Goal: Information Seeking & Learning: Learn about a topic

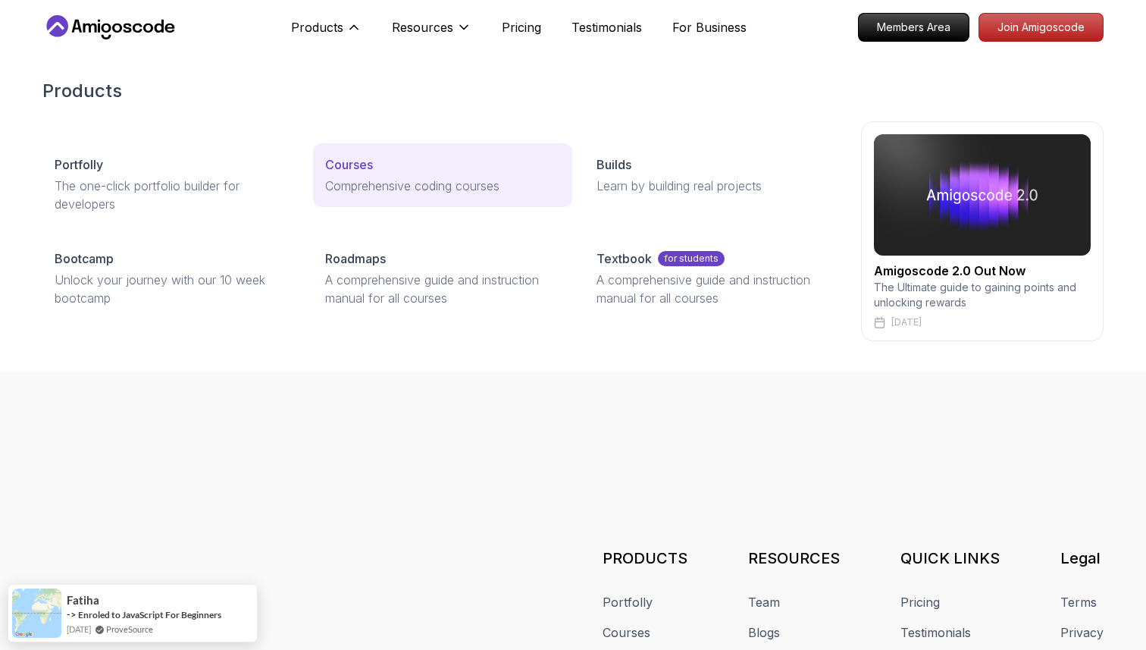
click at [343, 162] on p "Courses" at bounding box center [349, 164] width 48 height 18
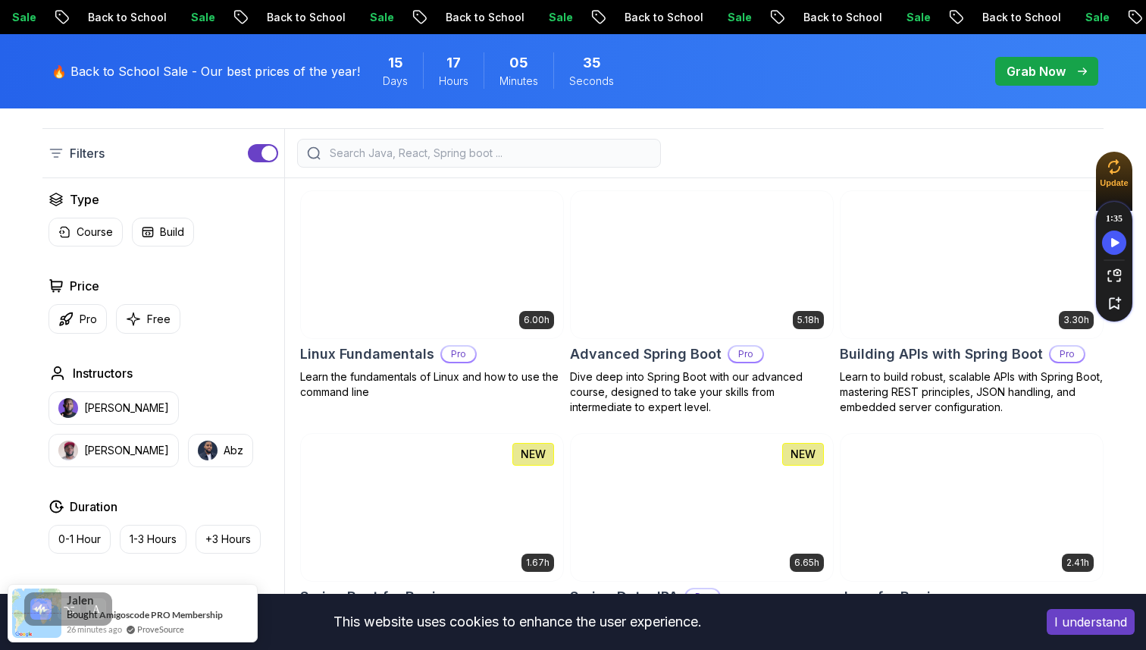
scroll to position [381, 0]
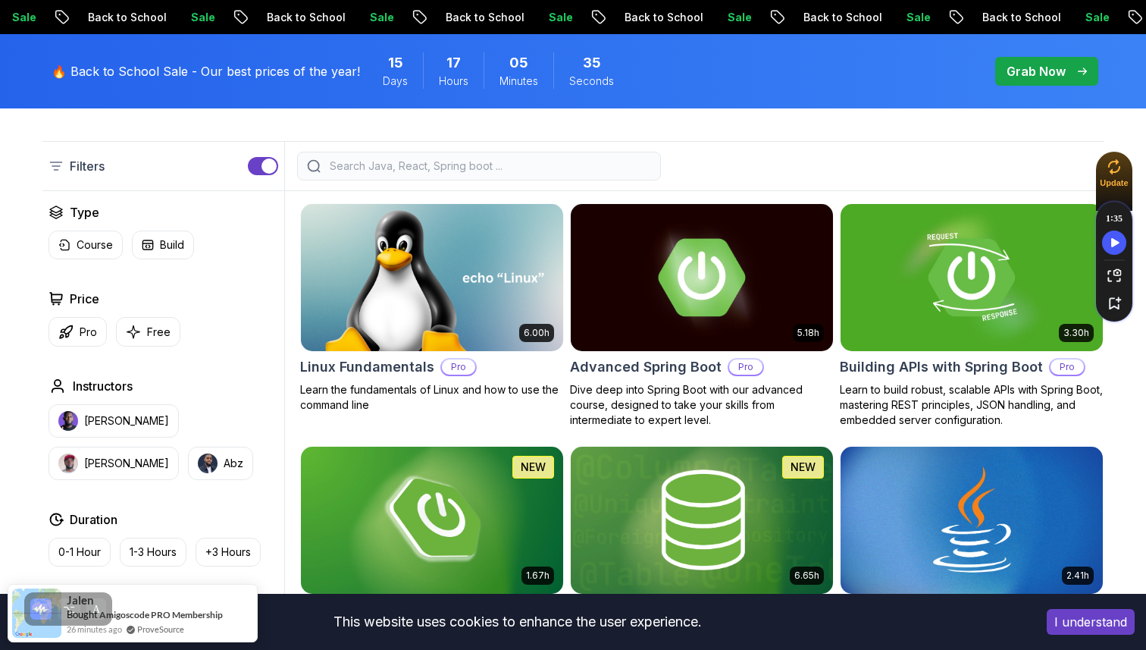
click at [350, 164] on input "search" at bounding box center [489, 165] width 325 height 15
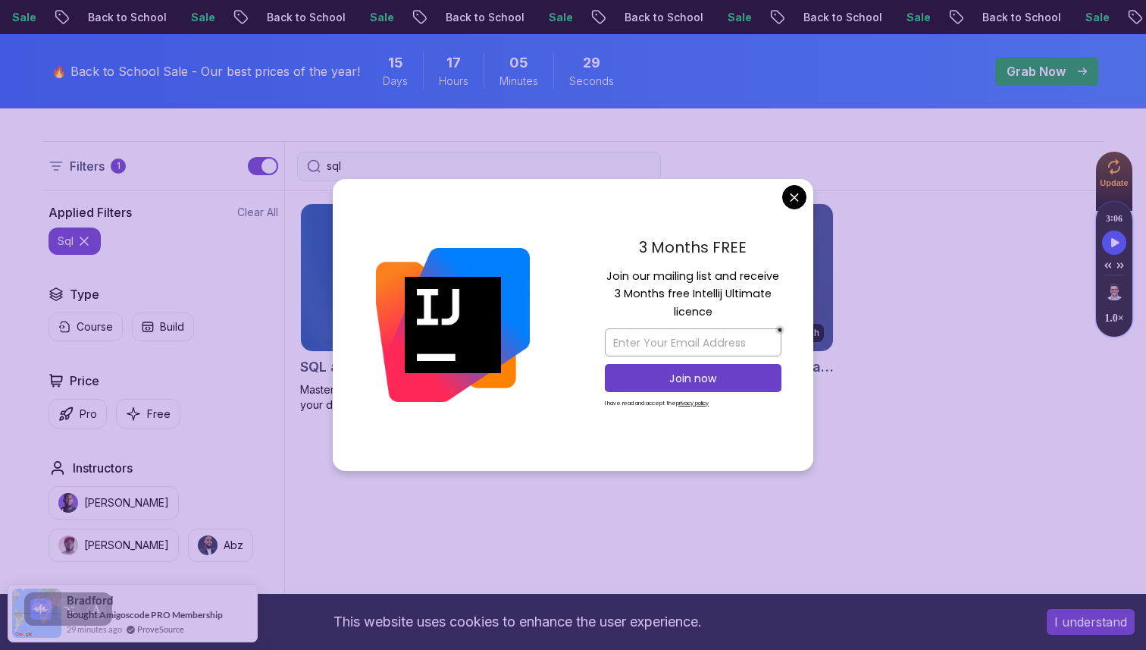
type input "sql"
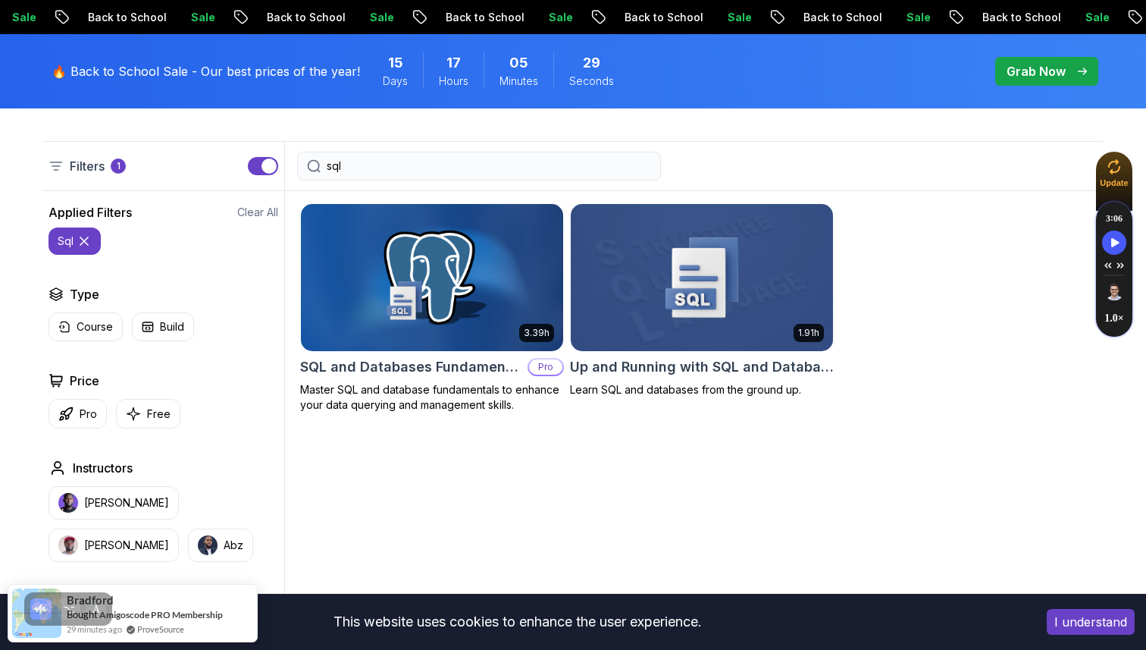
click at [685, 300] on img at bounding box center [701, 277] width 275 height 154
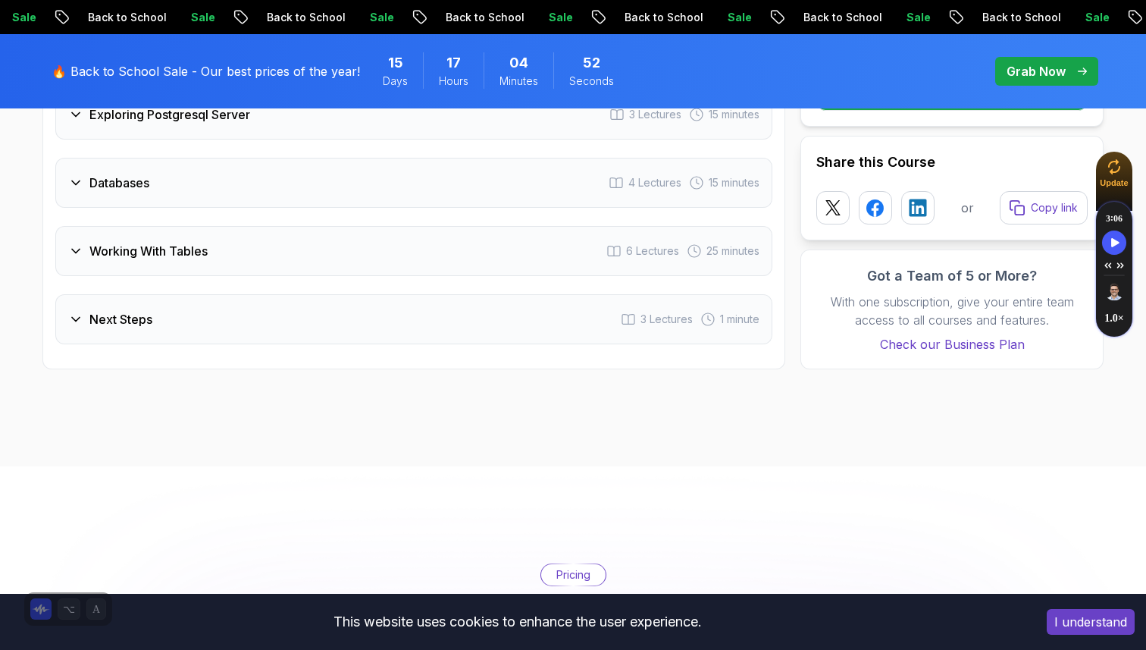
scroll to position [2310, 0]
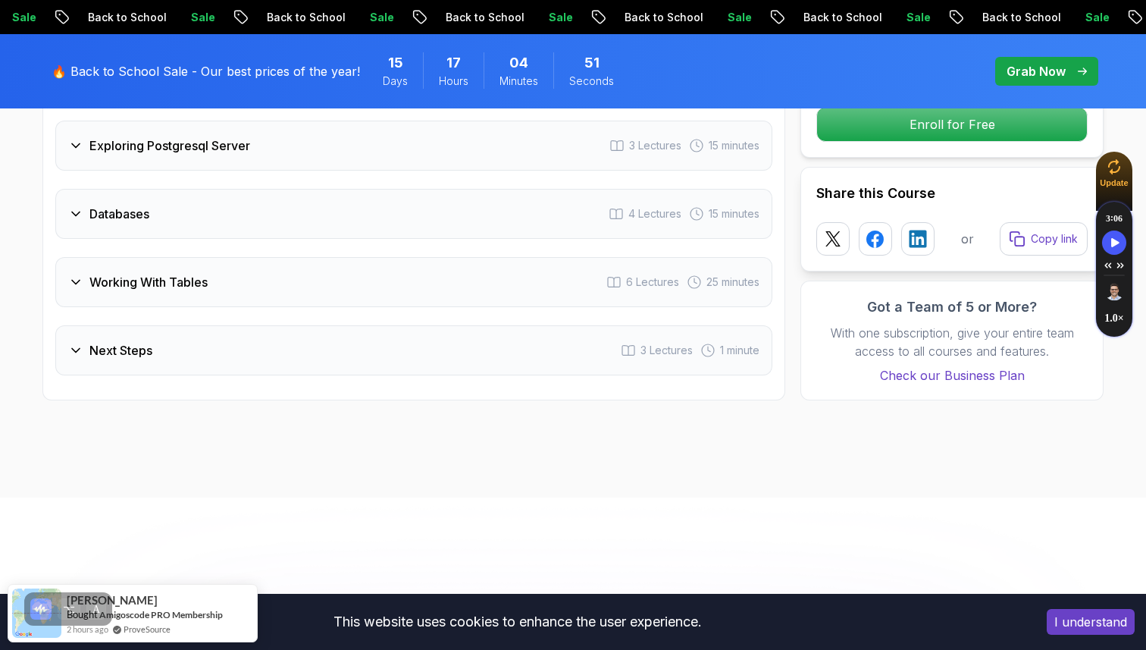
click at [86, 350] on div "Next Steps" at bounding box center [110, 350] width 84 height 18
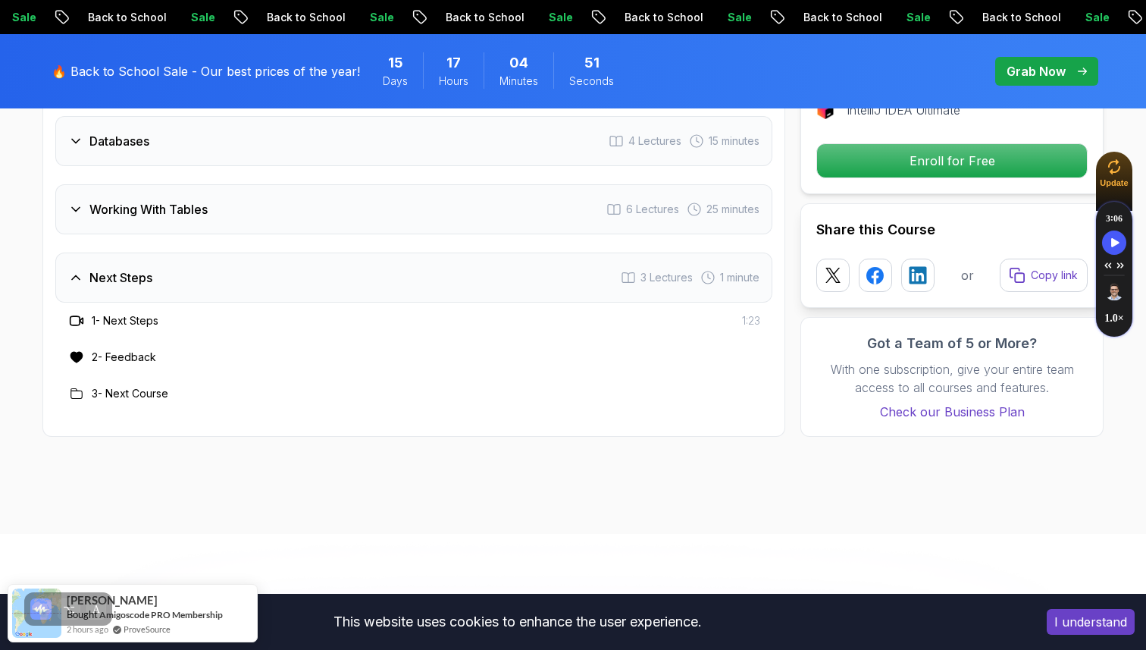
scroll to position [2237, 0]
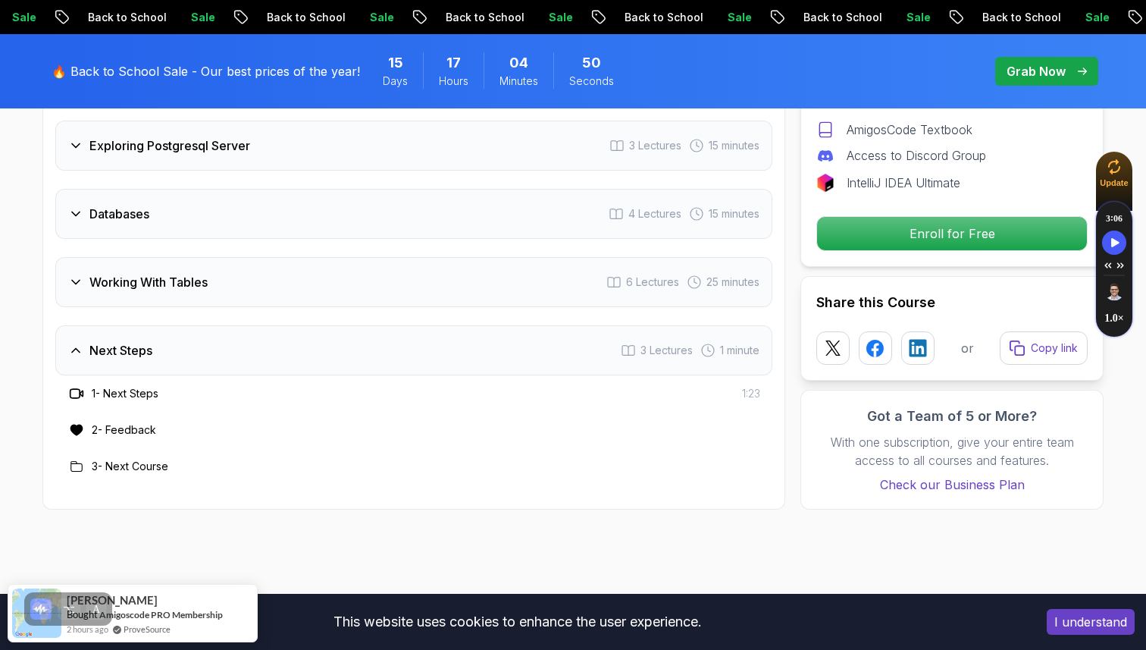
click at [86, 350] on div "Next Steps" at bounding box center [110, 350] width 84 height 18
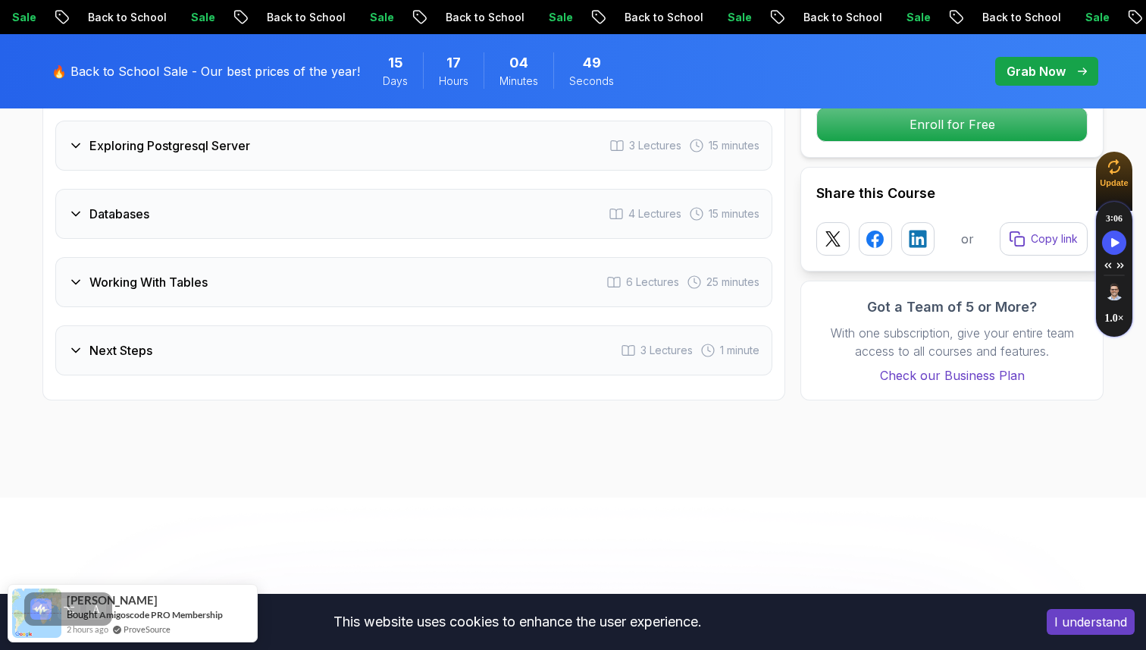
click at [121, 287] on h3 "Working With Tables" at bounding box center [148, 282] width 118 height 18
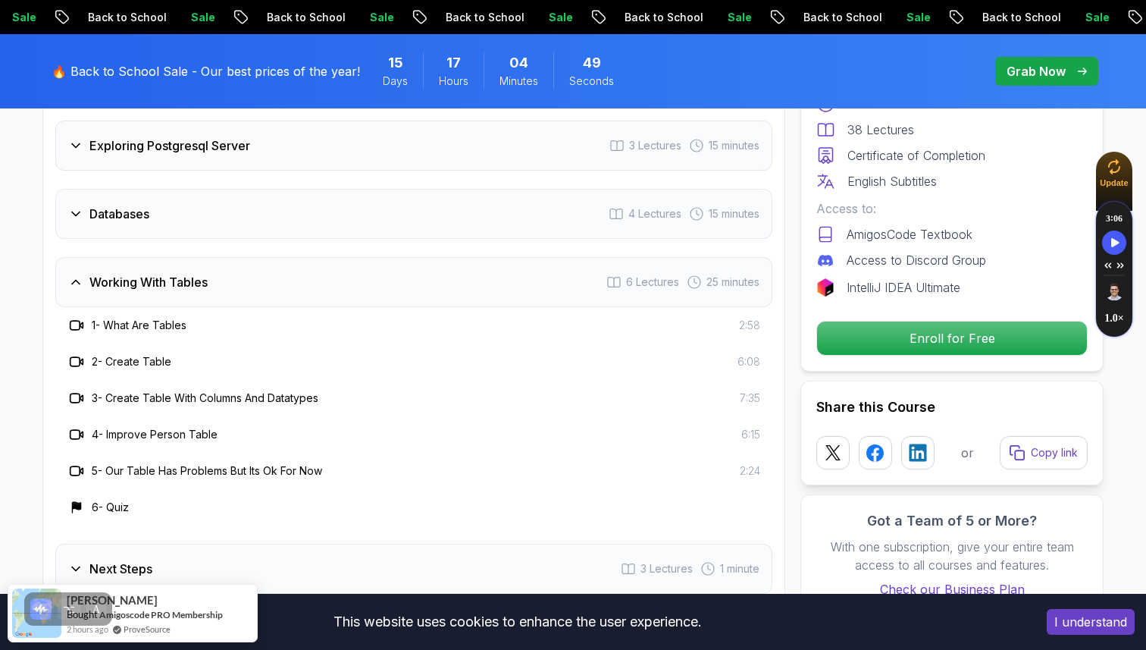
click at [121, 287] on h3 "Working With Tables" at bounding box center [148, 282] width 118 height 18
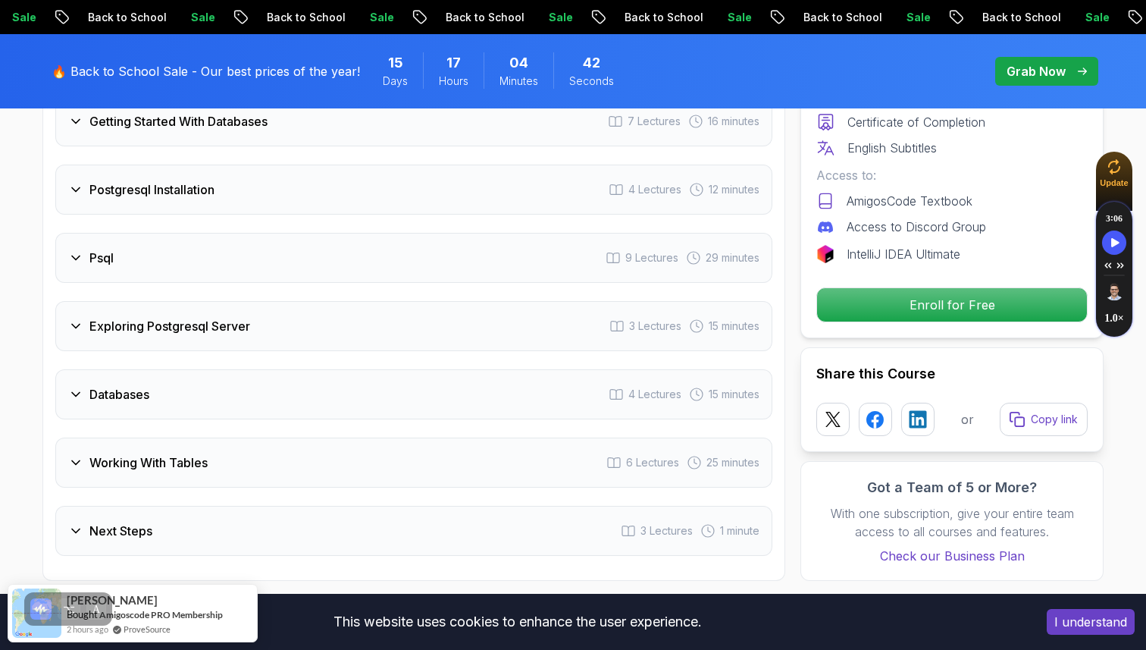
scroll to position [2047, 0]
